Goal: Information Seeking & Learning: Learn about a topic

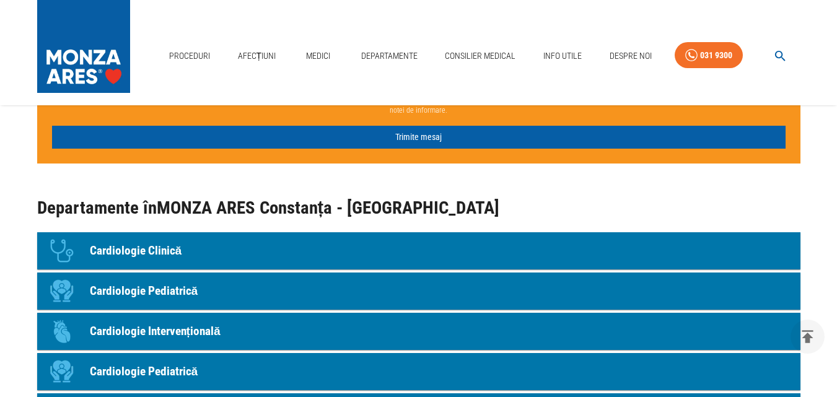
scroll to position [867, 0]
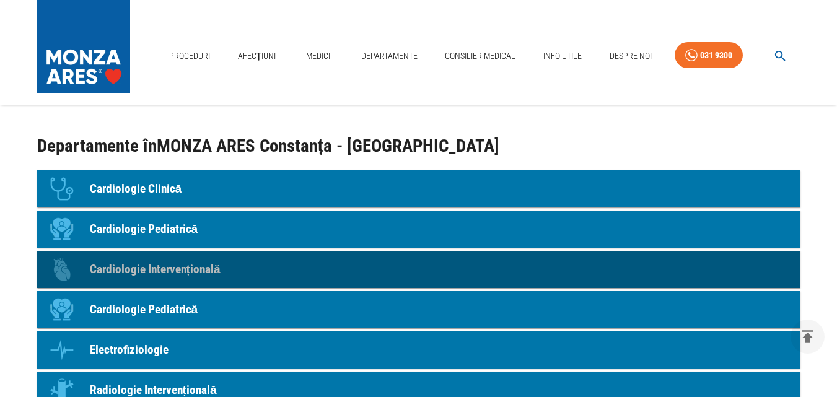
click at [180, 261] on p "Cardiologie Intervențională" at bounding box center [155, 270] width 131 height 18
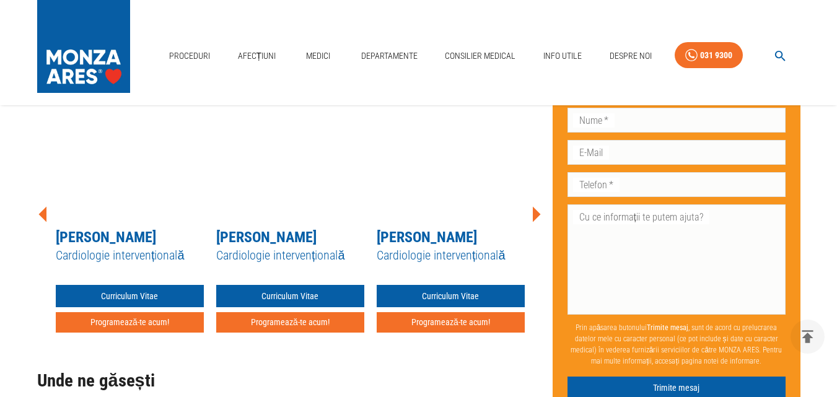
scroll to position [2454, 0]
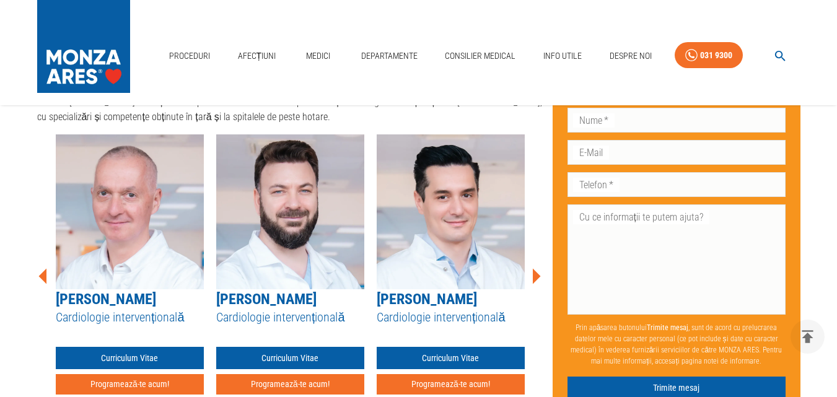
click at [536, 269] on icon at bounding box center [537, 276] width 8 height 15
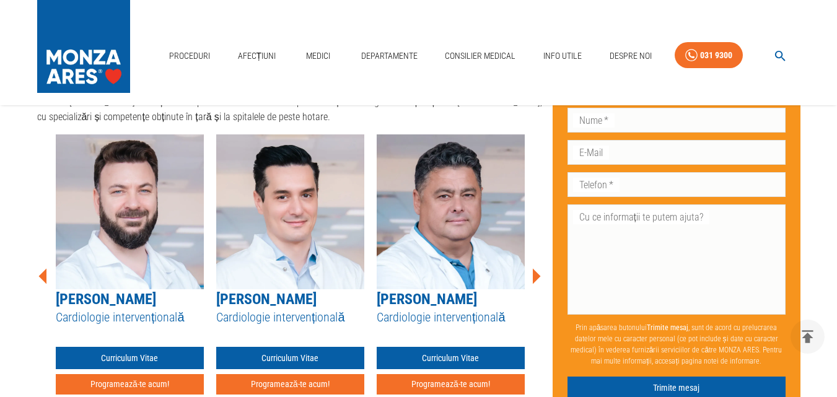
click at [536, 269] on icon at bounding box center [537, 276] width 8 height 15
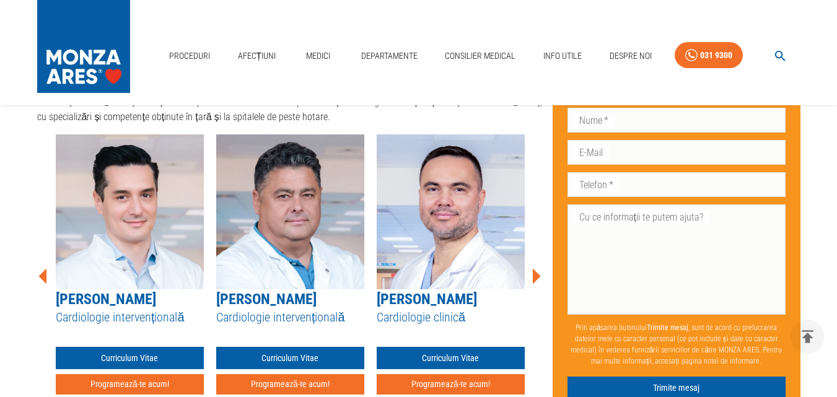
click at [536, 269] on icon at bounding box center [537, 276] width 8 height 15
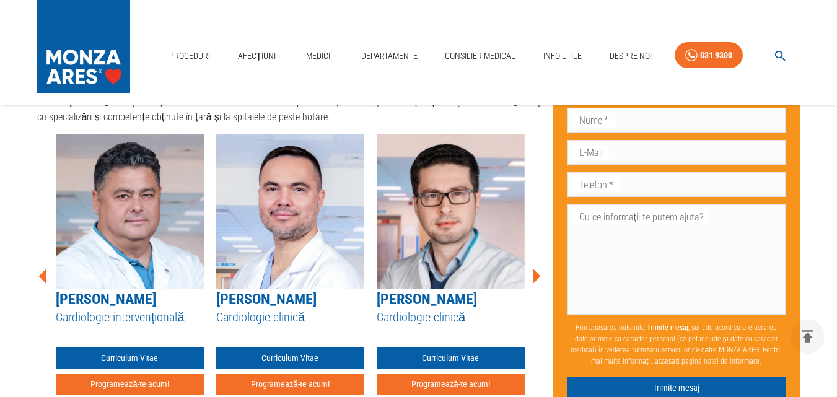
click at [536, 269] on icon at bounding box center [537, 276] width 8 height 15
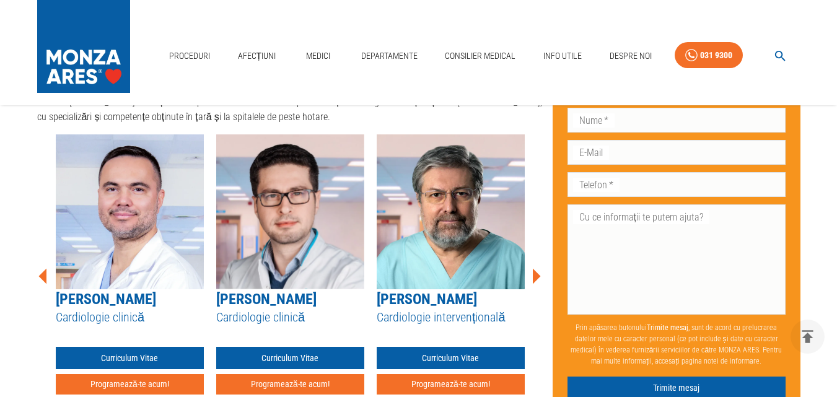
click at [536, 269] on icon at bounding box center [537, 276] width 8 height 15
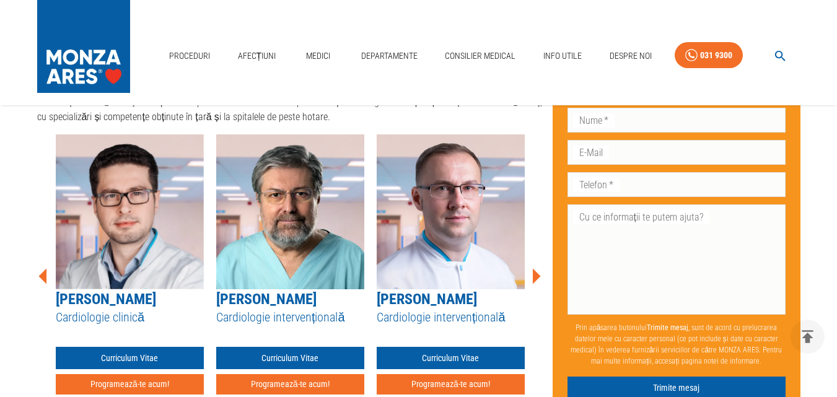
click at [536, 269] on icon at bounding box center [537, 276] width 8 height 15
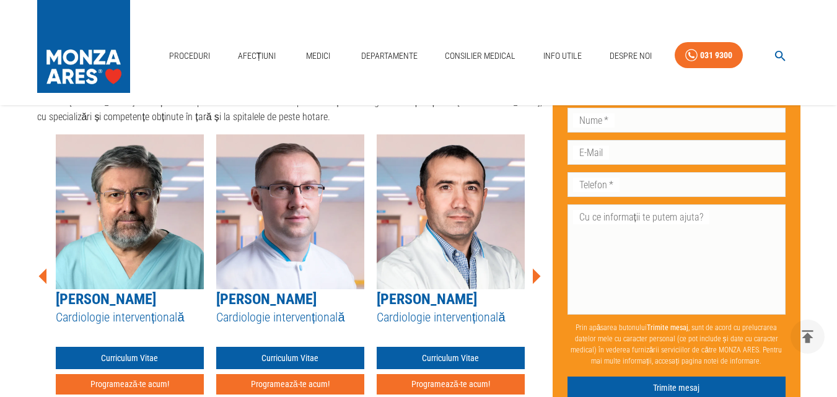
click at [536, 269] on icon at bounding box center [537, 276] width 8 height 15
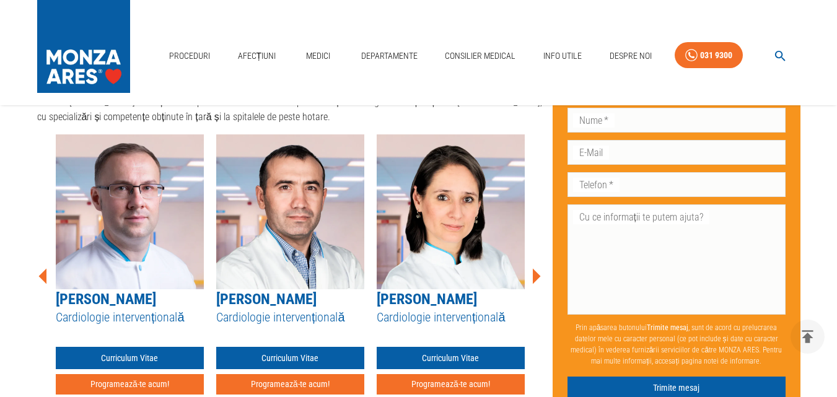
click at [536, 269] on icon at bounding box center [537, 276] width 8 height 15
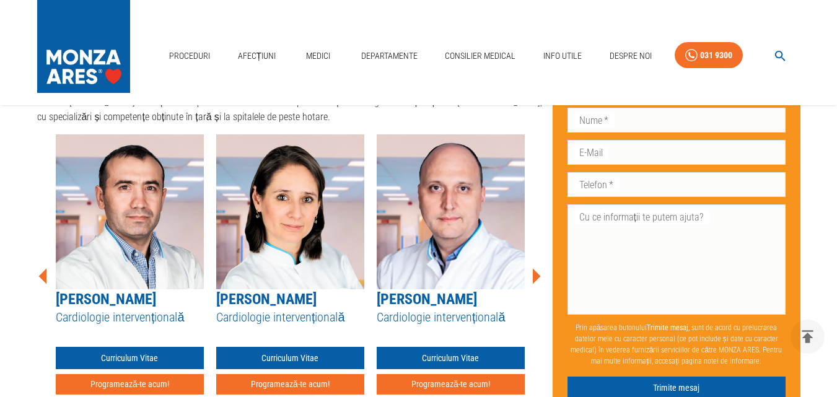
click at [536, 269] on icon at bounding box center [537, 276] width 8 height 15
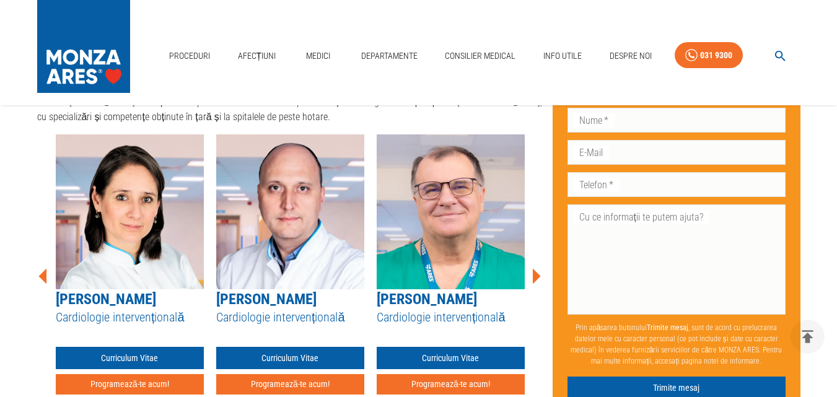
click at [536, 269] on icon at bounding box center [537, 276] width 8 height 15
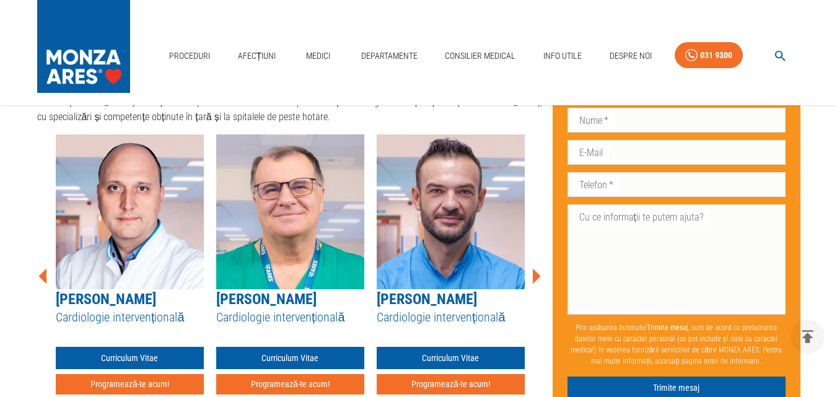
click at [536, 269] on icon at bounding box center [537, 276] width 8 height 15
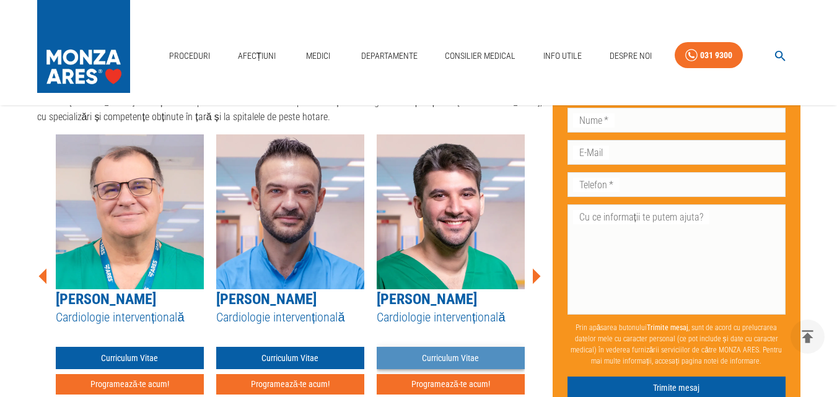
click at [448, 348] on link "Curriculum Vitae" at bounding box center [451, 358] width 148 height 23
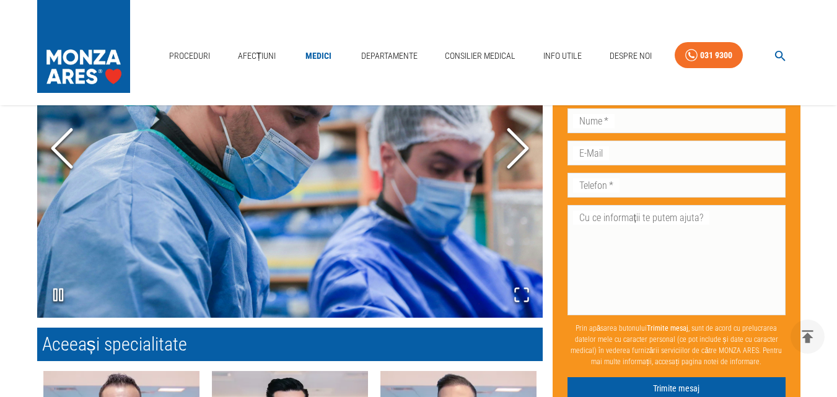
scroll to position [867, 0]
